Goal: Transaction & Acquisition: Obtain resource

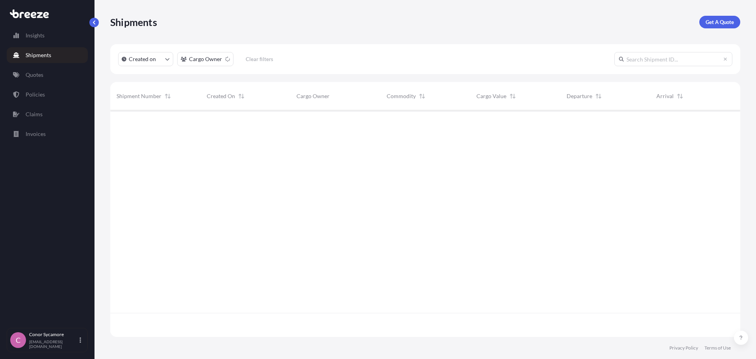
scroll to position [225, 624]
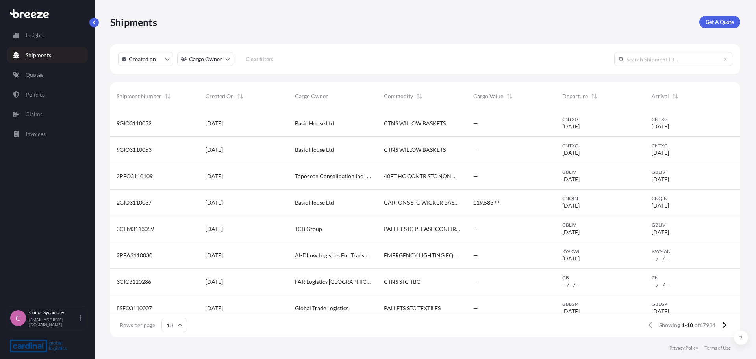
click at [723, 21] on p "Get A Quote" at bounding box center [720, 22] width 28 height 8
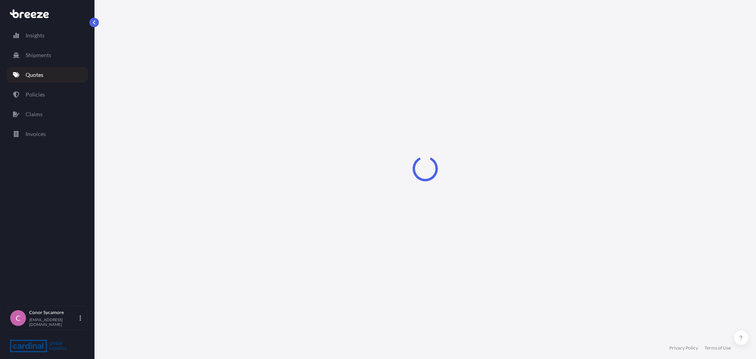
select select "Sea"
select select "1"
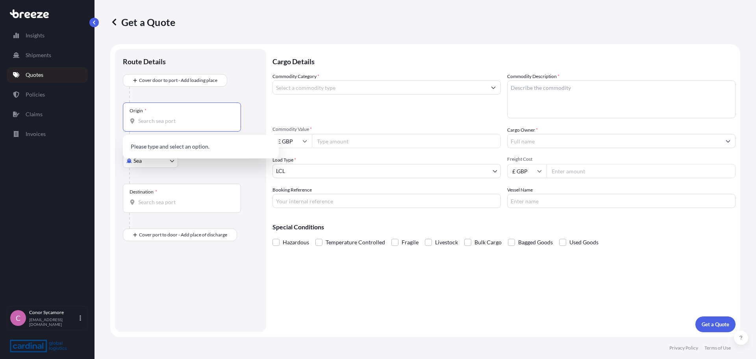
click at [201, 121] on input "Origin *" at bounding box center [184, 121] width 93 height 8
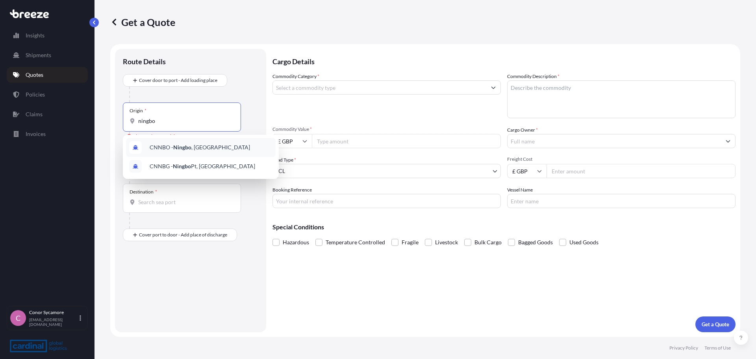
click at [200, 147] on span "CNNBO - Ningbo , [GEOGRAPHIC_DATA]" at bounding box center [200, 147] width 100 height 8
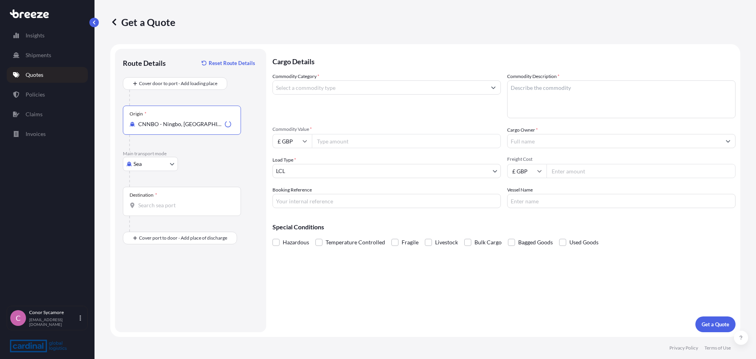
type input "CNNBO - Ningbo, [GEOGRAPHIC_DATA]"
click at [165, 200] on div "Destination *" at bounding box center [182, 201] width 118 height 29
click at [171, 205] on input "Destination *" at bounding box center [184, 205] width 93 height 8
type input "GBFXT - Felixstowe, [GEOGRAPHIC_DATA]"
click at [156, 278] on input "Place of Discharge" at bounding box center [184, 280] width 93 height 8
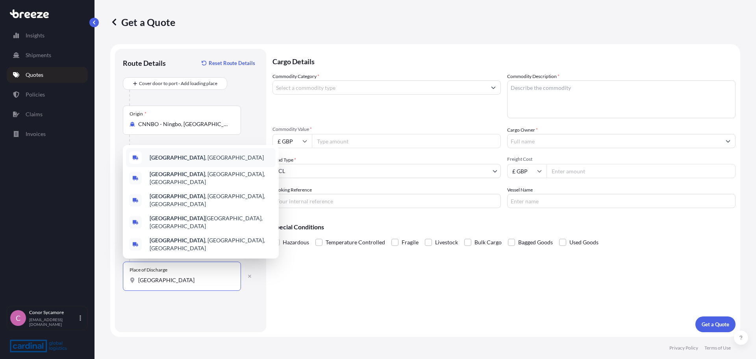
click at [186, 167] on div "[GEOGRAPHIC_DATA] , [GEOGRAPHIC_DATA]" at bounding box center [201, 157] width 150 height 19
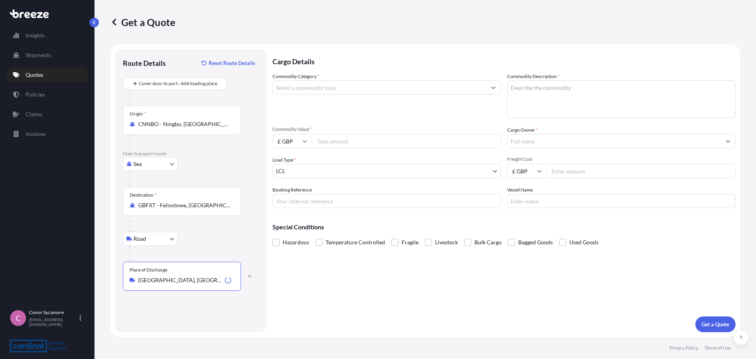
type input "[GEOGRAPHIC_DATA], [GEOGRAPHIC_DATA]"
click at [320, 91] on input "Commodity Category *" at bounding box center [379, 87] width 213 height 14
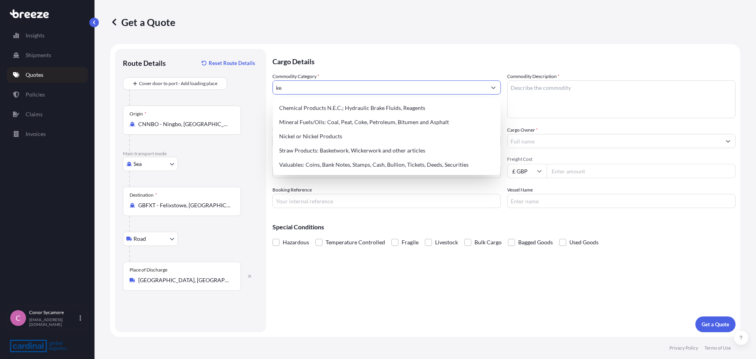
type input "k"
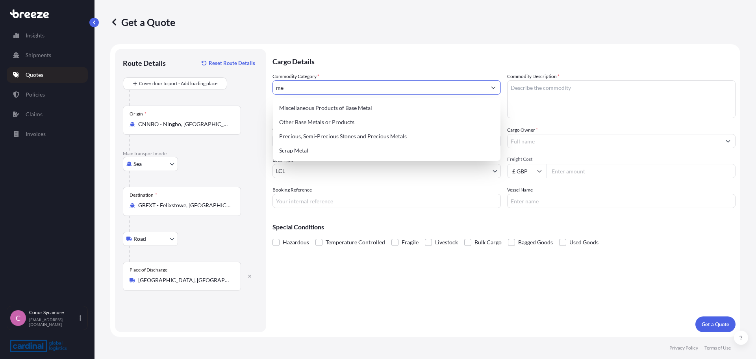
type input "m"
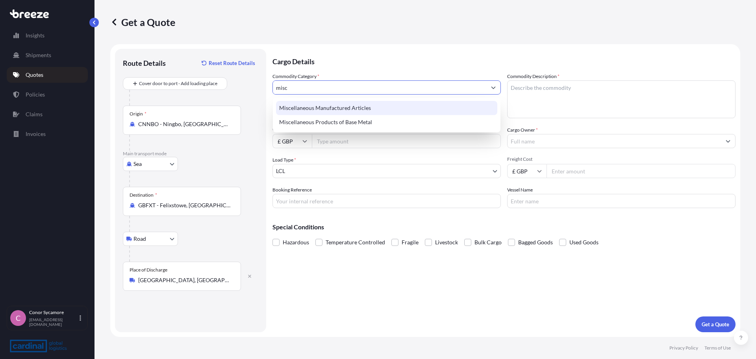
click at [329, 108] on div "Miscellaneous Manufactured Articles" at bounding box center [386, 108] width 221 height 14
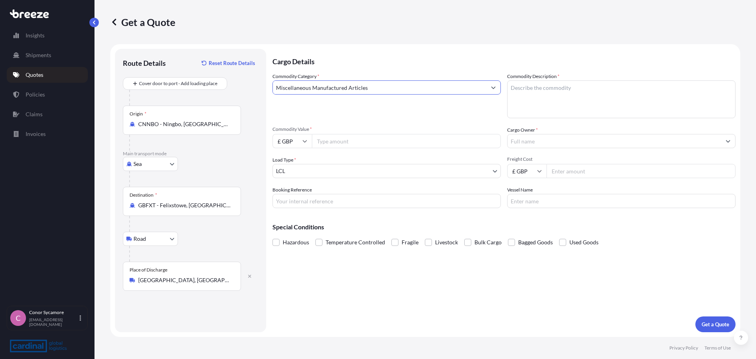
type input "Miscellaneous Manufactured Articles"
click at [553, 93] on textarea "Commodity Description *" at bounding box center [621, 99] width 228 height 38
paste textarea "keyrings- at $5356, then washbags $2887, the tote bag is a small amount"
type textarea "keyrings- at $5356, then washbags $2887, the tote bag is a small amount"
click at [288, 142] on input "£ GBP" at bounding box center [292, 141] width 39 height 14
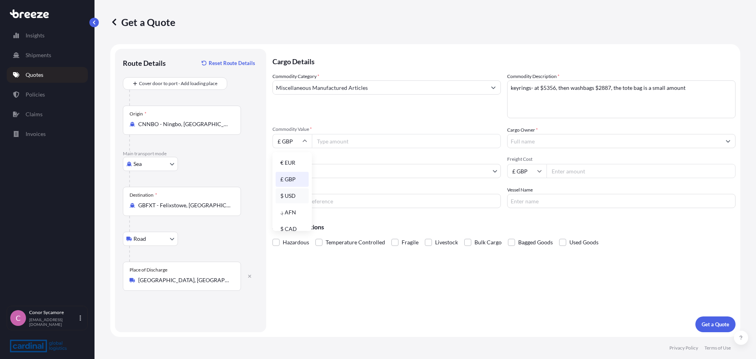
click at [287, 196] on div "$ USD" at bounding box center [292, 195] width 33 height 15
type input "$ USD"
click at [344, 142] on input "Commodity Value *" at bounding box center [406, 141] width 189 height 14
paste input "10123.68"
type input "10123.68"
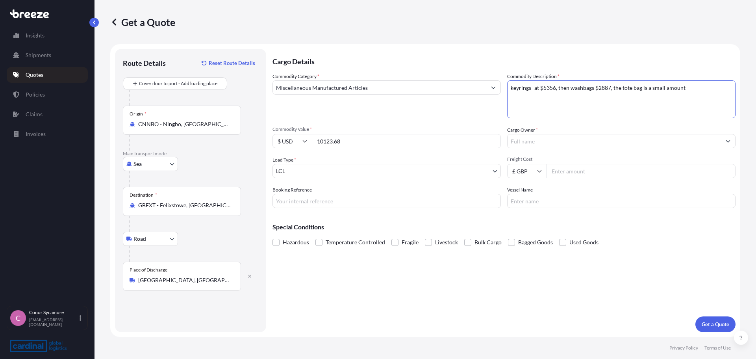
drag, startPoint x: 697, startPoint y: 89, endPoint x: 614, endPoint y: 88, distance: 83.9
click at [614, 88] on textarea "keyrings- at $5356, then washbags $2887, the tote bag is a small amount" at bounding box center [621, 99] width 228 height 38
type textarea "keyrings- at $5356, then washbags $2887, and remainder is tote bags"
click at [530, 144] on input "Cargo Owner *" at bounding box center [614, 141] width 213 height 14
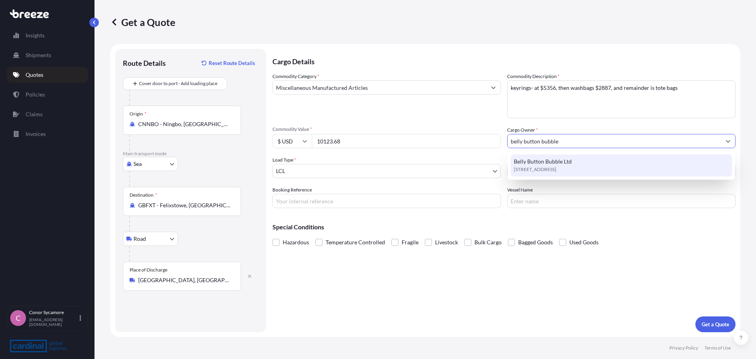
click at [563, 160] on span "Belly Button Bubble Ltd" at bounding box center [543, 162] width 58 height 8
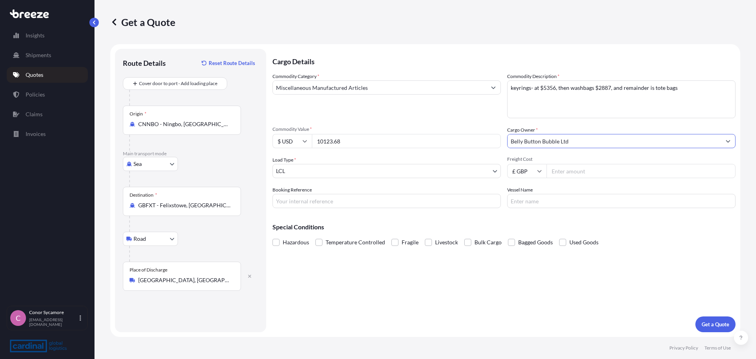
type input "Belly Button Bubble Ltd"
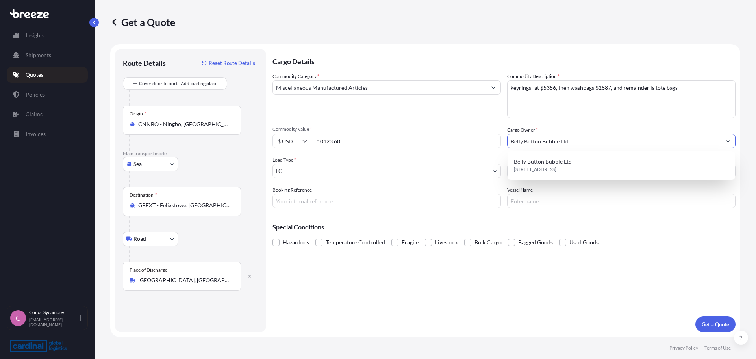
click at [333, 173] on body "1 option available. Insights Shipments Quotes Policies Claims Invoices C Conor …" at bounding box center [378, 179] width 756 height 359
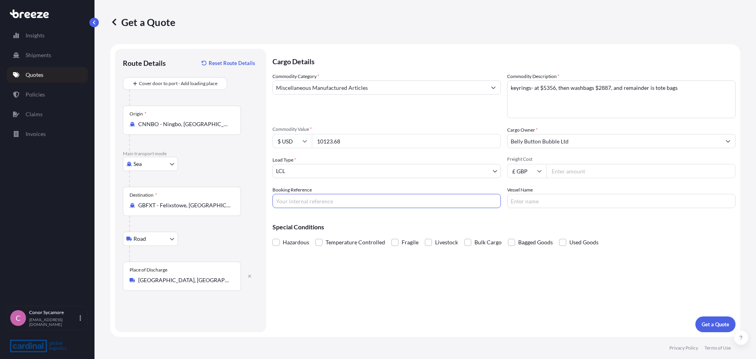
click at [367, 195] on input "Booking Reference" at bounding box center [387, 201] width 228 height 14
paste input "8ZEO5090040"
type input "8ZEO5090040"
click at [706, 320] on p "Get a Quote" at bounding box center [716, 324] width 28 height 8
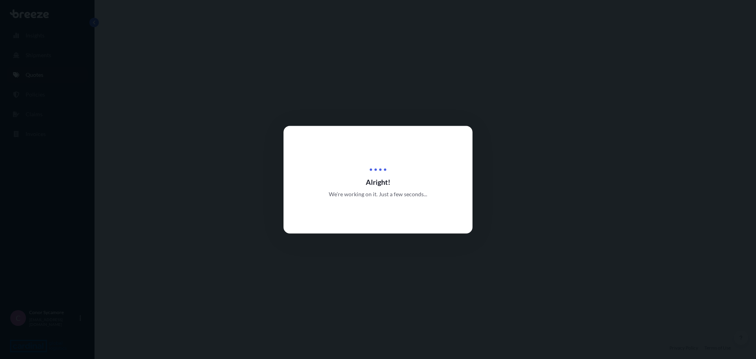
select select "Sea"
select select "Road"
select select "1"
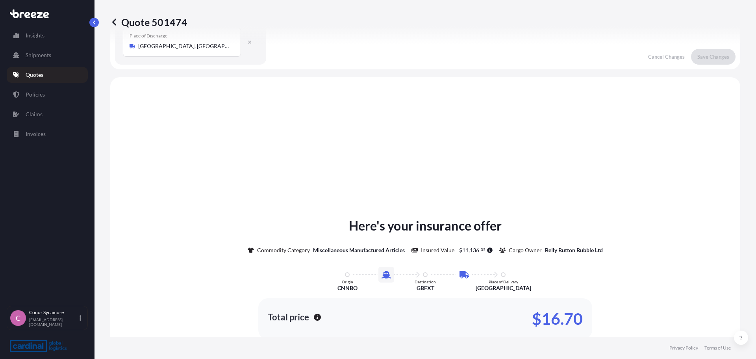
scroll to position [269, 0]
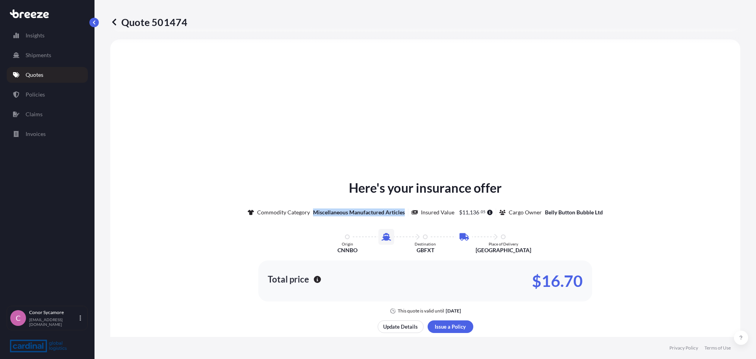
drag, startPoint x: 401, startPoint y: 213, endPoint x: 310, endPoint y: 210, distance: 90.6
click at [313, 210] on p "Miscellaneous Manufactured Articles" at bounding box center [359, 212] width 92 height 8
click at [401, 326] on p "Update Details" at bounding box center [400, 327] width 35 height 8
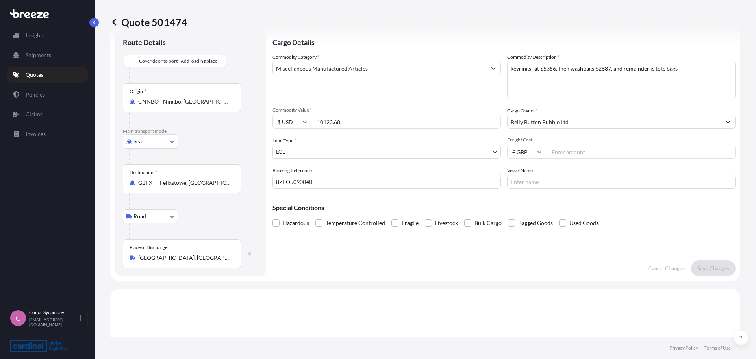
scroll to position [13, 0]
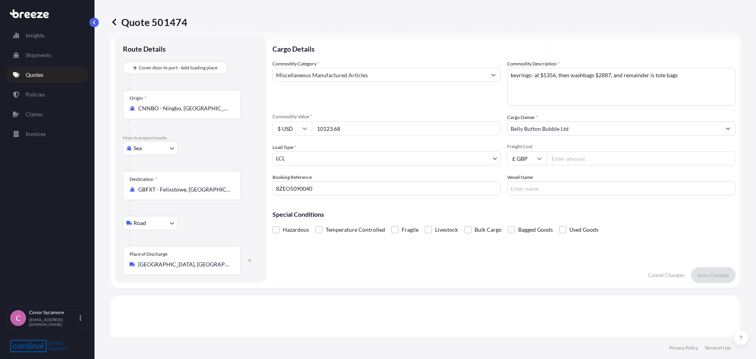
click at [386, 79] on input "Miscellaneous Manufactured Articles" at bounding box center [379, 75] width 213 height 14
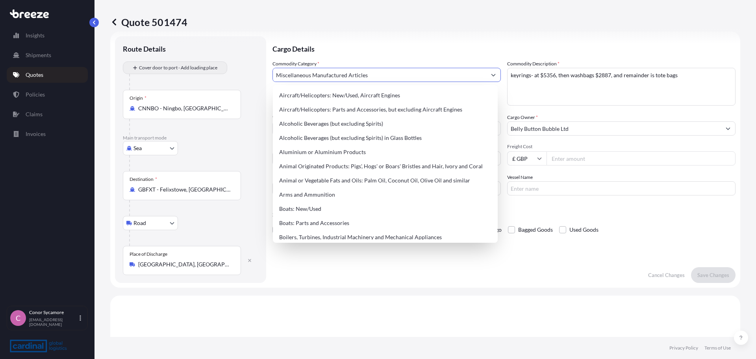
drag, startPoint x: 397, startPoint y: 75, endPoint x: 206, endPoint y: 71, distance: 191.0
click at [206, 71] on form "Route Details Cover door to port - Add loading place Place of loading Road Road…" at bounding box center [425, 160] width 630 height 256
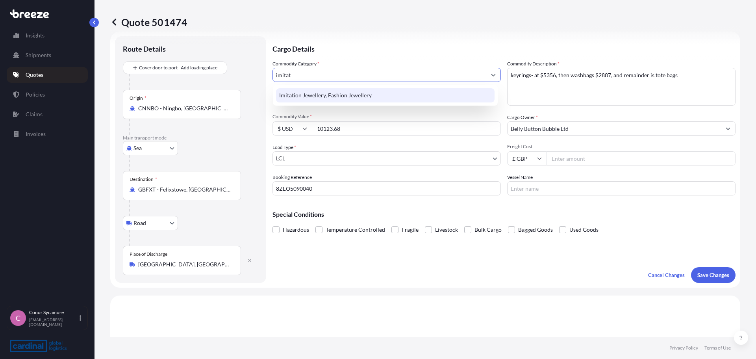
click at [385, 94] on div "Imitation Jewellery, Fashion Jewellery" at bounding box center [385, 95] width 219 height 14
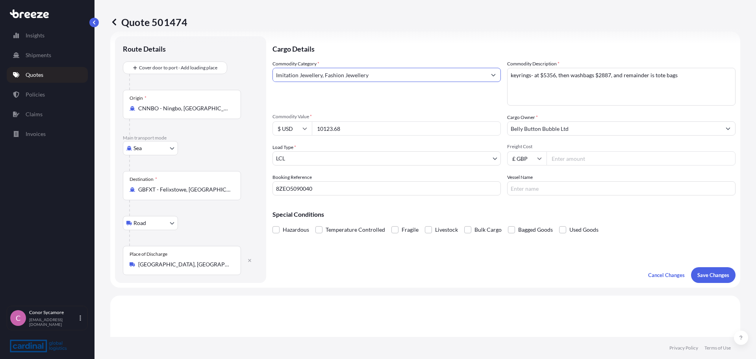
type input "Imitation Jewellery, Fashion Jewellery"
click at [373, 88] on div "Commodity Category * Imitation Jewellery, Fashion Jewellery" at bounding box center [387, 83] width 228 height 46
click at [712, 271] on p "Save Changes" at bounding box center [713, 275] width 32 height 8
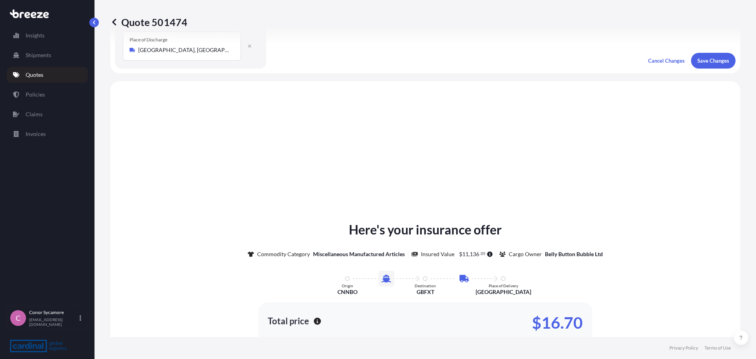
scroll to position [269, 0]
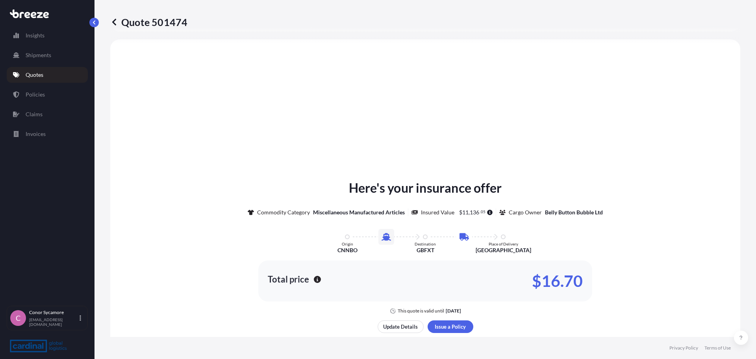
select select "Sea"
select select "Road"
select select "1"
